Goal: Task Accomplishment & Management: Complete application form

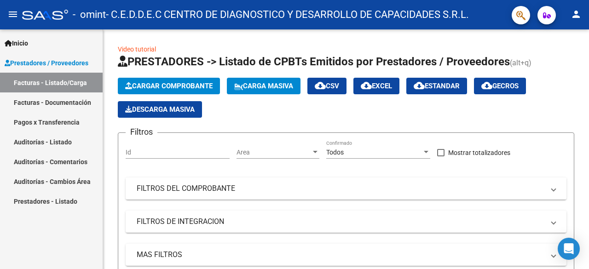
click at [578, 12] on mat-icon "person" at bounding box center [575, 14] width 11 height 11
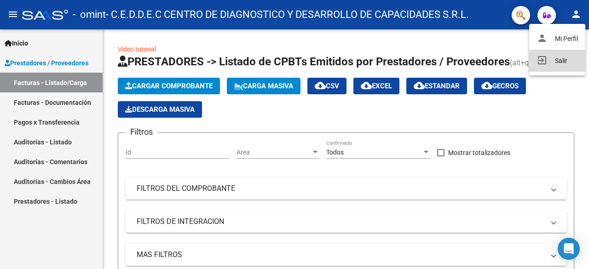
click at [554, 58] on button "exit_to_app Salir" at bounding box center [557, 61] width 56 height 22
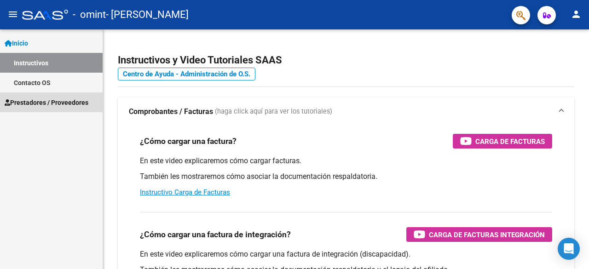
click at [50, 102] on span "Prestadores / Proveedores" at bounding box center [47, 103] width 84 height 10
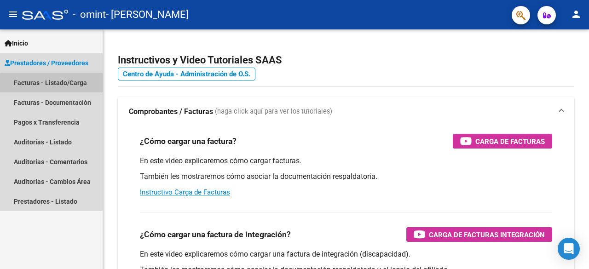
click at [52, 86] on link "Facturas - Listado/Carga" at bounding box center [51, 83] width 103 height 20
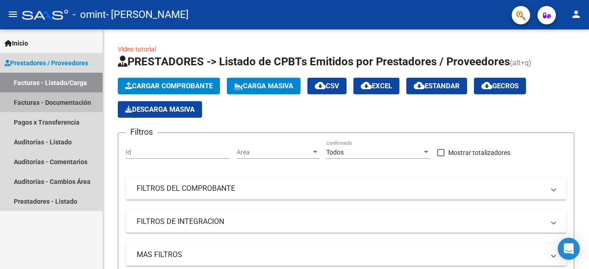
click at [77, 100] on link "Facturas - Documentación" at bounding box center [51, 102] width 103 height 20
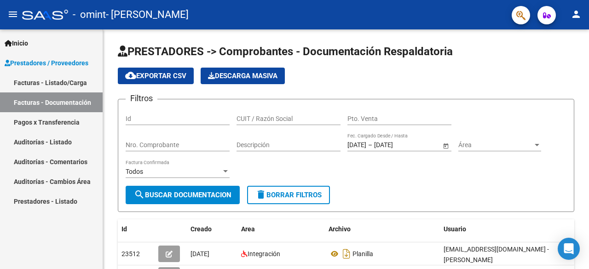
click at [60, 85] on link "Facturas - Listado/Carga" at bounding box center [51, 83] width 103 height 20
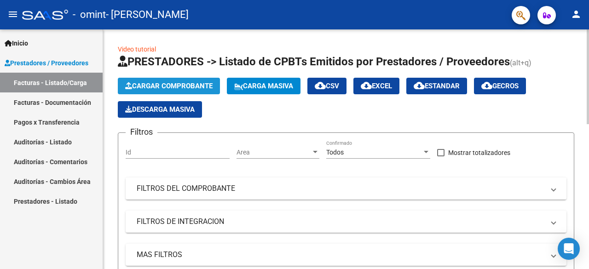
click at [173, 86] on span "Cargar Comprobante" at bounding box center [168, 86] width 87 height 8
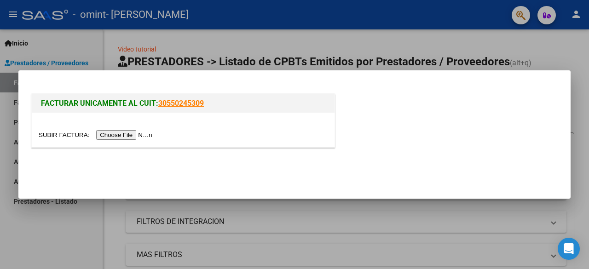
click at [124, 132] on input "file" at bounding box center [97, 135] width 116 height 10
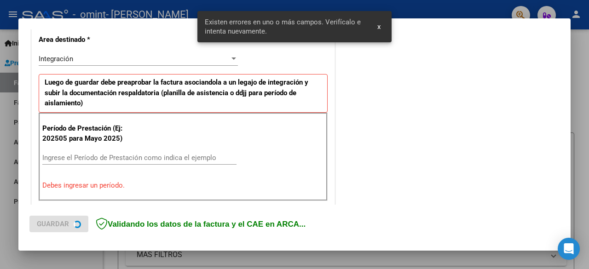
scroll to position [226, 0]
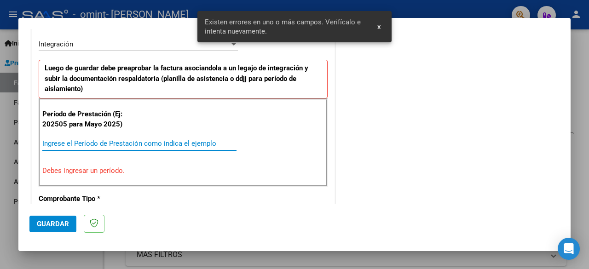
click at [180, 141] on input "Ingrese el Período de Prestación como indica el ejemplo" at bounding box center [139, 143] width 194 height 8
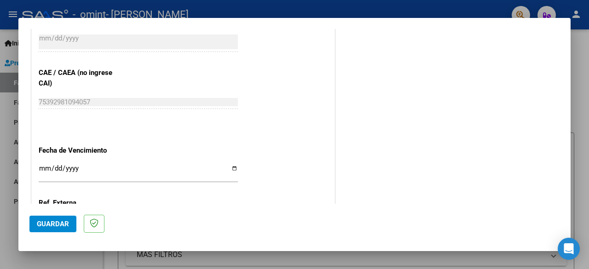
scroll to position [594, 0]
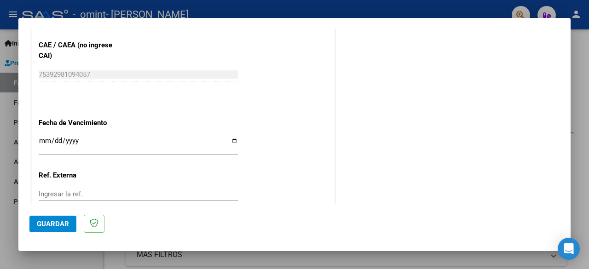
type input "202509"
click at [230, 143] on input "Ingresar la fecha" at bounding box center [138, 144] width 199 height 15
type input "2025-11-30"
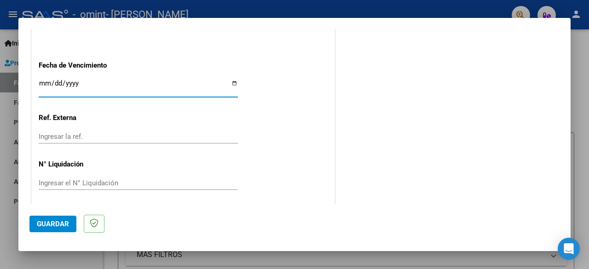
scroll to position [656, 0]
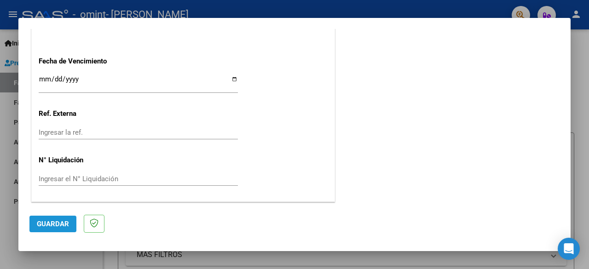
click at [52, 223] on span "Guardar" at bounding box center [53, 224] width 32 height 8
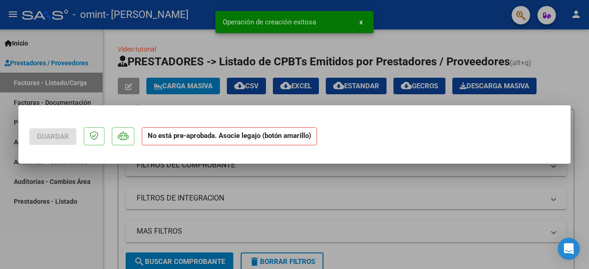
scroll to position [0, 0]
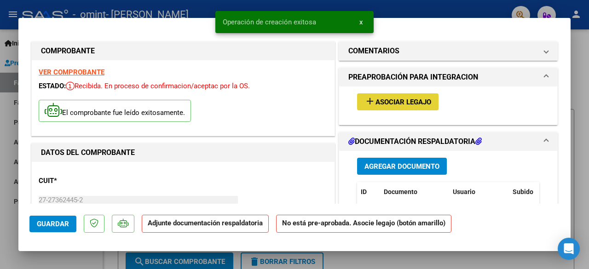
click at [382, 100] on span "Asociar Legajo" at bounding box center [403, 102] width 56 height 8
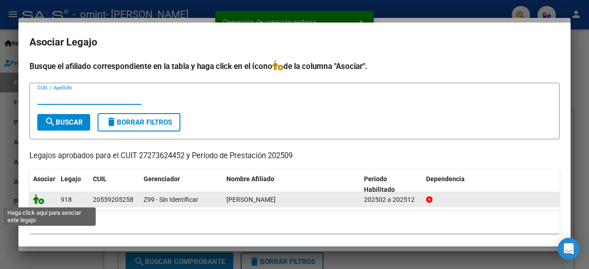
click at [38, 201] on icon at bounding box center [38, 199] width 11 height 10
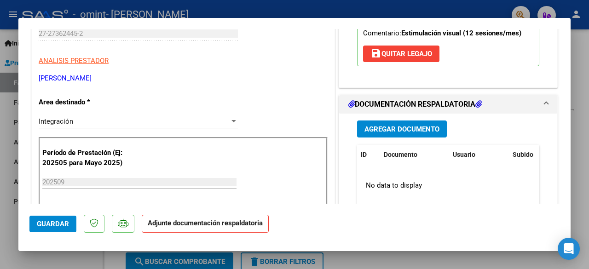
scroll to position [184, 0]
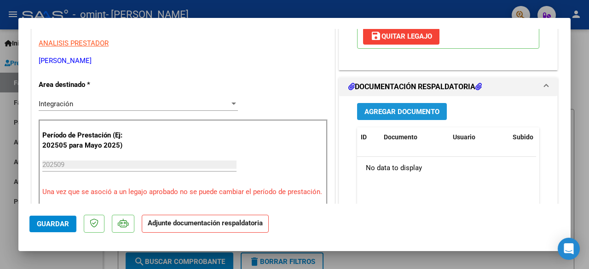
click at [416, 117] on button "Agregar Documento" at bounding box center [402, 111] width 90 height 17
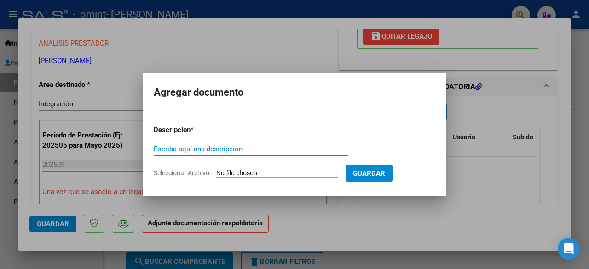
click at [281, 147] on input "Escriba aquí una descripcion" at bounding box center [251, 149] width 194 height 8
type input "PLANILLA"
click at [276, 173] on input "Seleccionar Archivo" at bounding box center [277, 173] width 122 height 9
type input "C:\fakepath\27273624452_011_00002_00000798_PLANILLA.pdf"
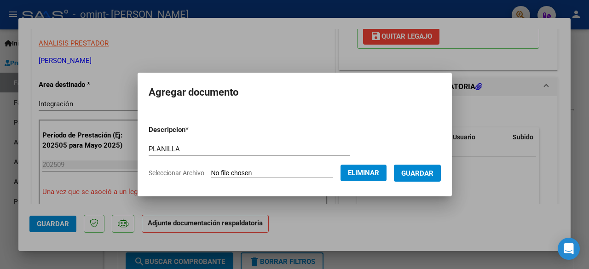
click at [430, 172] on span "Guardar" at bounding box center [417, 173] width 32 height 8
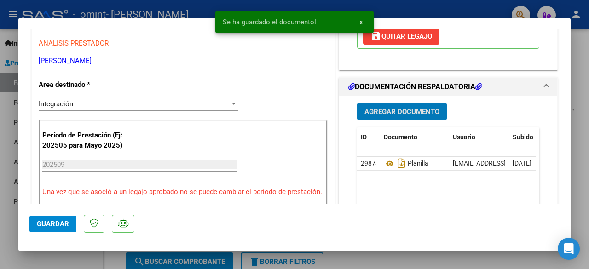
type input "$ 0,00"
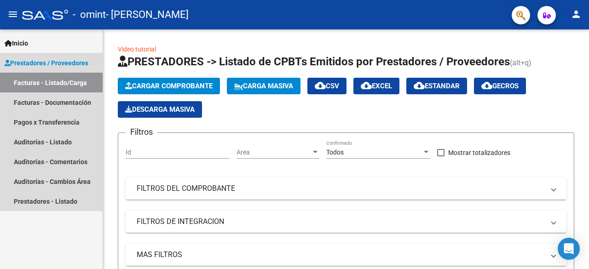
click at [58, 83] on link "Facturas - Listado/Carga" at bounding box center [51, 83] width 103 height 20
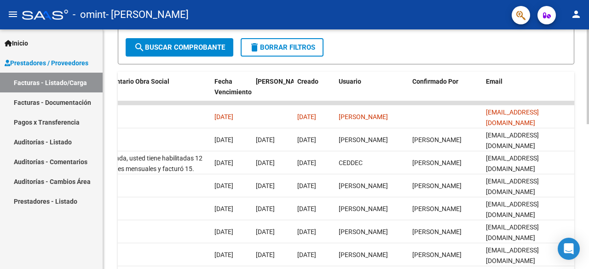
scroll to position [229, 0]
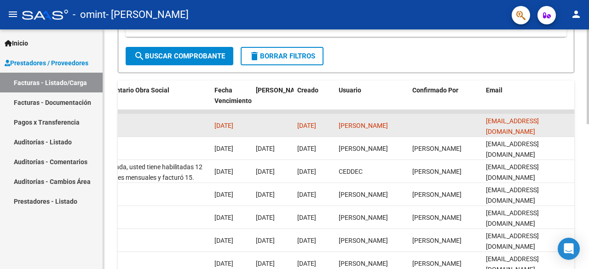
click at [523, 134] on datatable-body-cell "rmartin.cb178@gmail.com" at bounding box center [528, 125] width 92 height 23
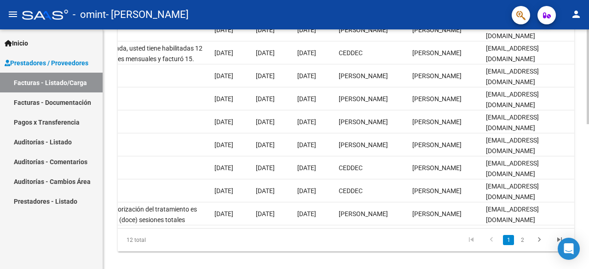
click at [581, 217] on div at bounding box center [588, 217] width 2 height 95
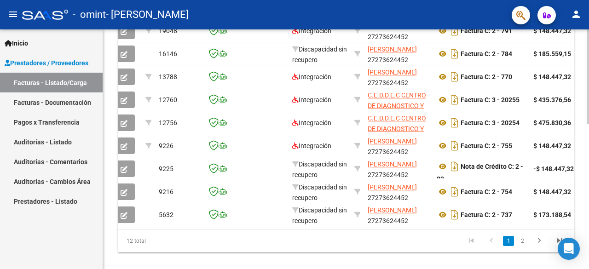
scroll to position [0, 0]
